Goal: Information Seeking & Learning: Learn about a topic

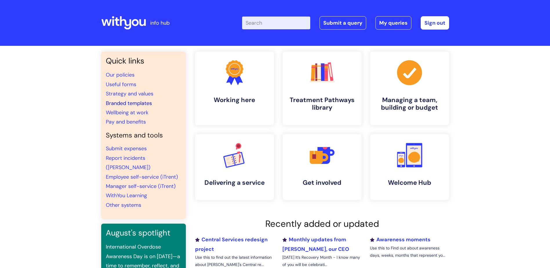
click at [129, 103] on link "Branded templates" at bounding box center [129, 103] width 46 height 7
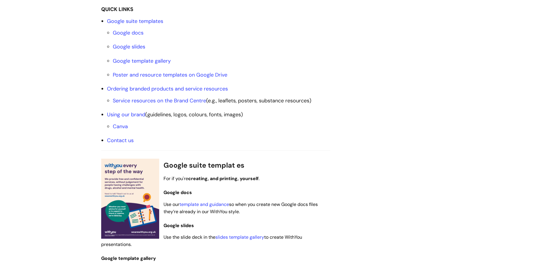
scroll to position [232, 0]
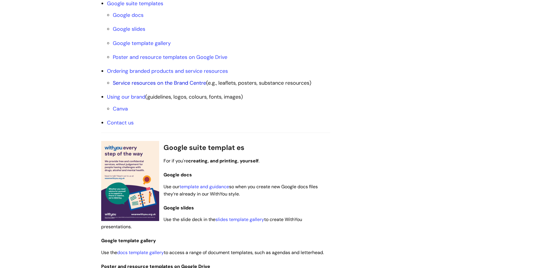
click at [188, 83] on link "Service resources on the Brand Centre" at bounding box center [159, 82] width 93 height 7
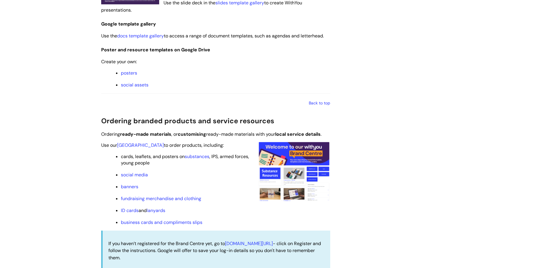
scroll to position [442, 0]
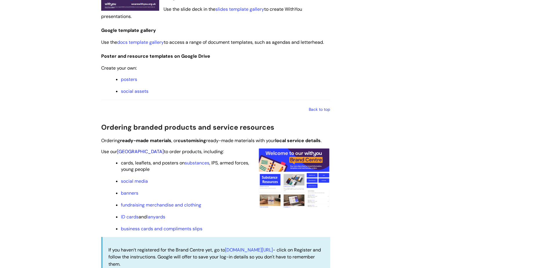
click at [140, 149] on link "Brand Centre" at bounding box center [140, 152] width 47 height 6
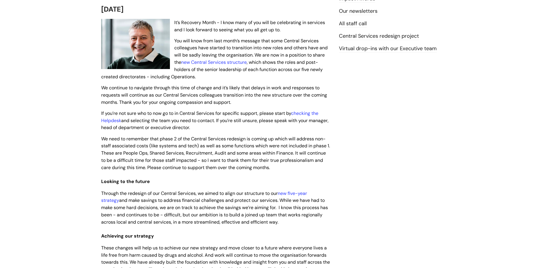
scroll to position [145, 0]
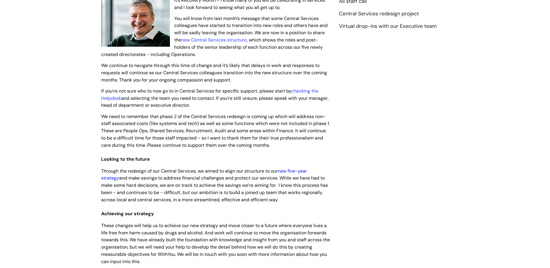
click at [307, 171] on link "new five-year strategy" at bounding box center [204, 174] width 206 height 13
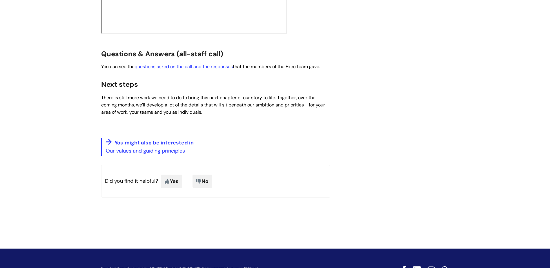
scroll to position [1024, 0]
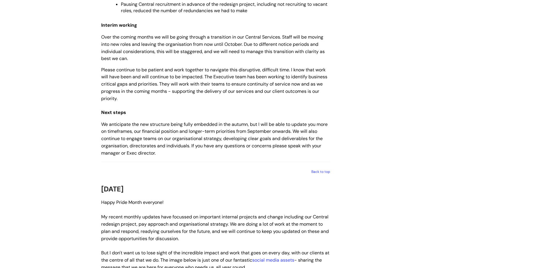
scroll to position [667, 0]
